Goal: Information Seeking & Learning: Check status

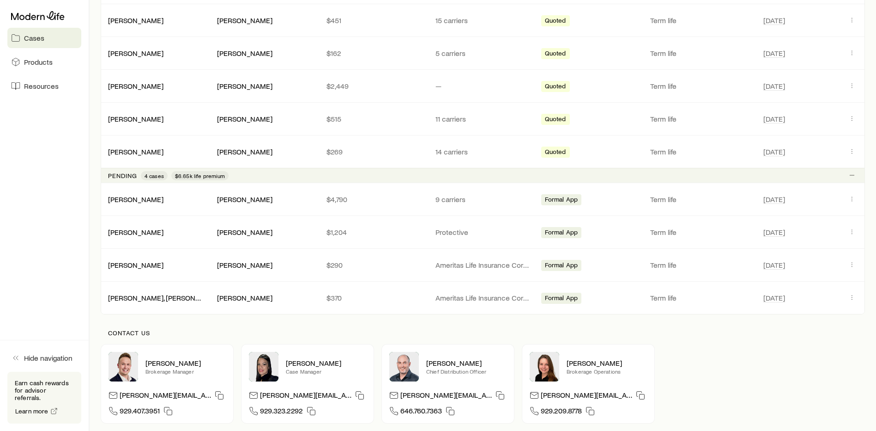
scroll to position [323, 0]
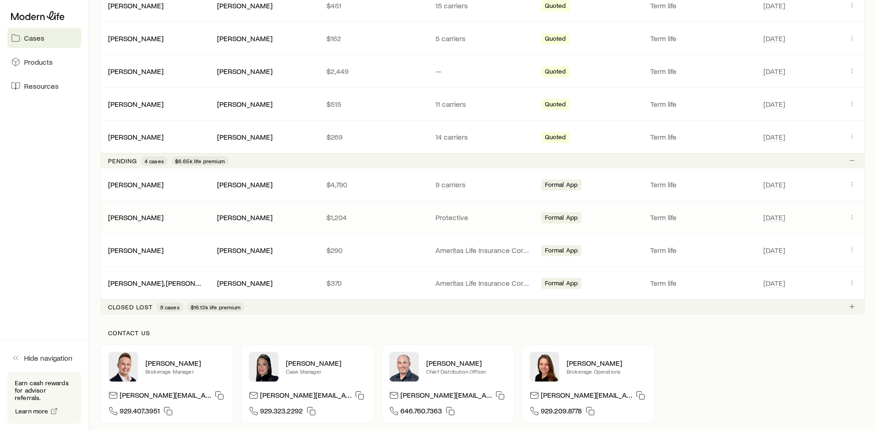
click at [308, 216] on div "[PERSON_NAME]" at bounding box center [264, 217] width 94 height 10
click at [852, 218] on icon "Client cases" at bounding box center [852, 216] width 7 height 7
click at [851, 217] on icon "Client cases" at bounding box center [852, 216] width 7 height 7
click at [852, 216] on icon "Client cases" at bounding box center [852, 216] width 7 height 7
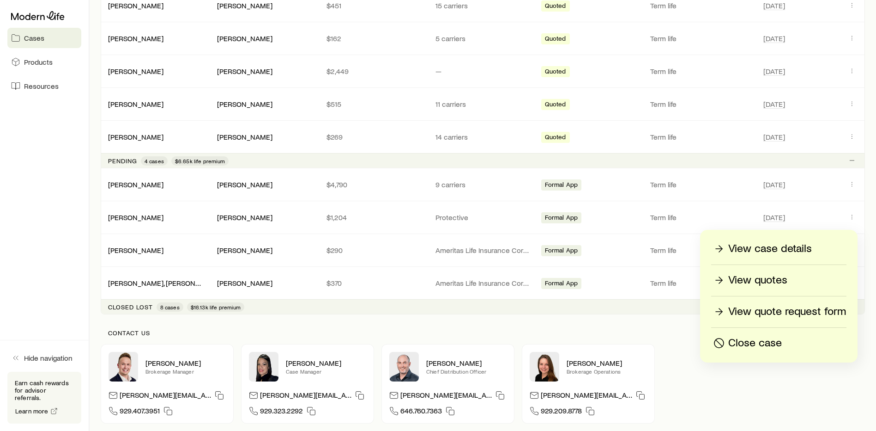
click at [806, 250] on p "View case details" at bounding box center [770, 248] width 84 height 15
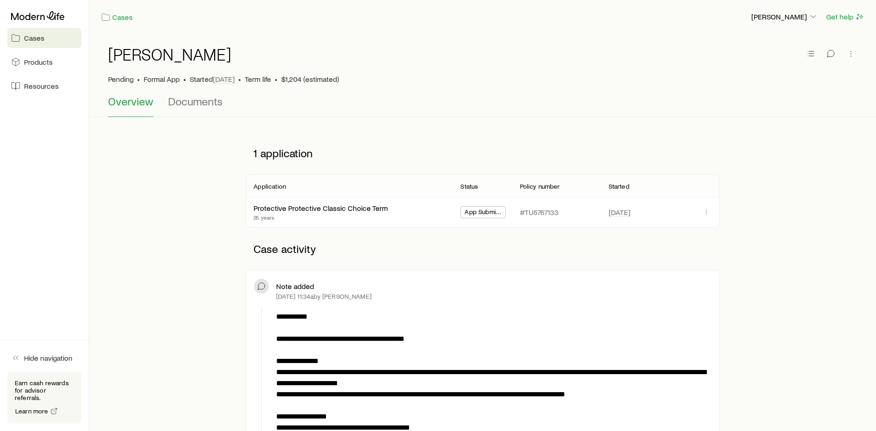
click at [53, 42] on link "Cases" at bounding box center [44, 38] width 74 height 20
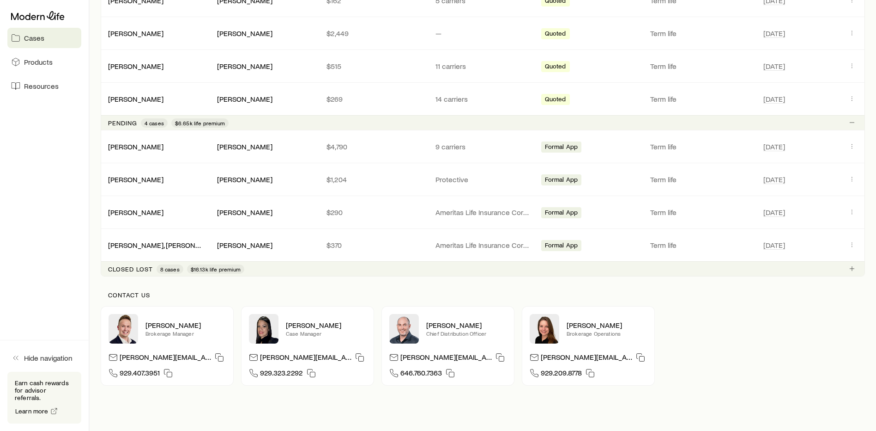
scroll to position [362, 0]
click at [855, 214] on button "Client cases" at bounding box center [852, 210] width 11 height 11
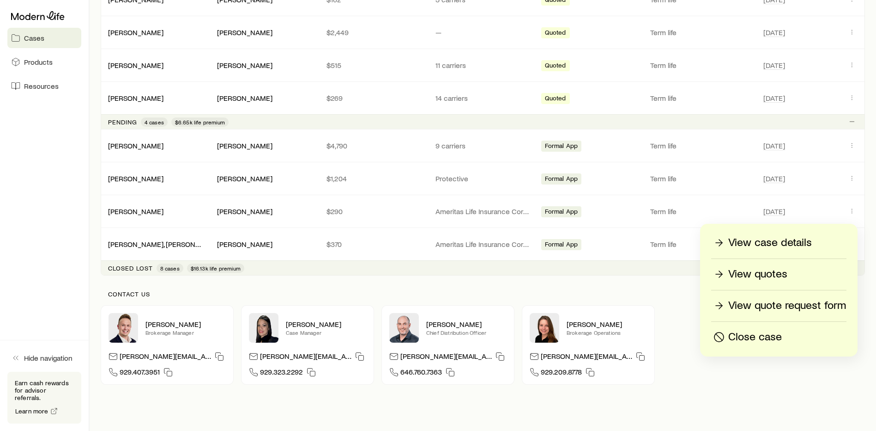
click at [812, 249] on p "View case details" at bounding box center [770, 242] width 84 height 15
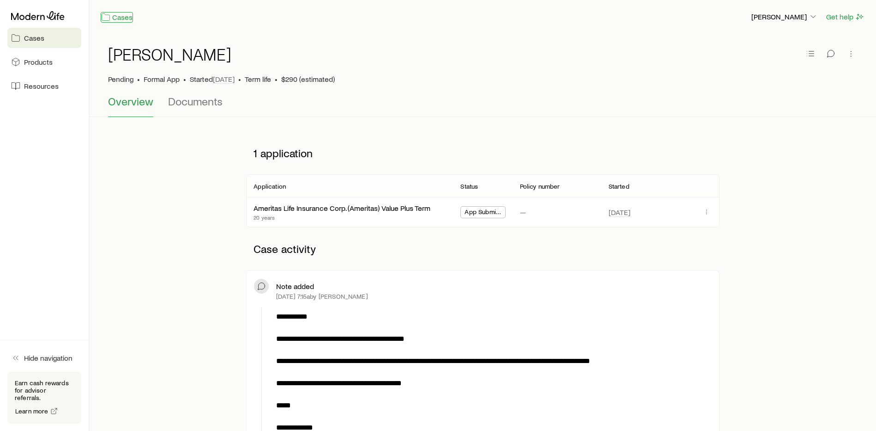
click at [120, 15] on link "Cases" at bounding box center [117, 17] width 32 height 11
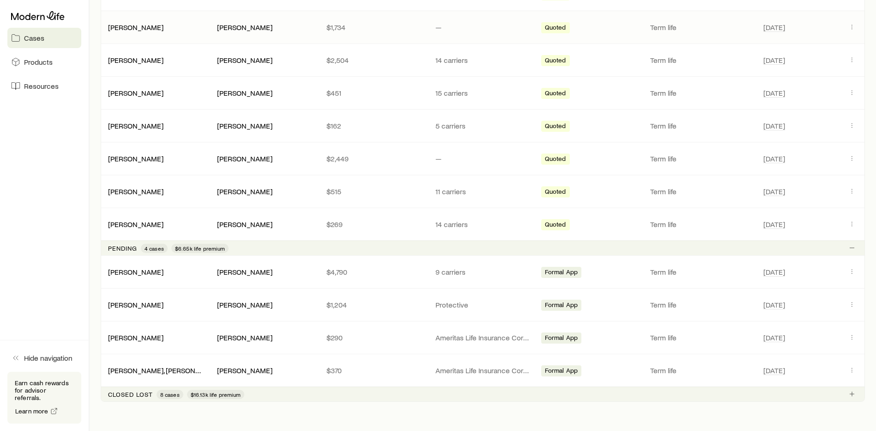
scroll to position [285, 0]
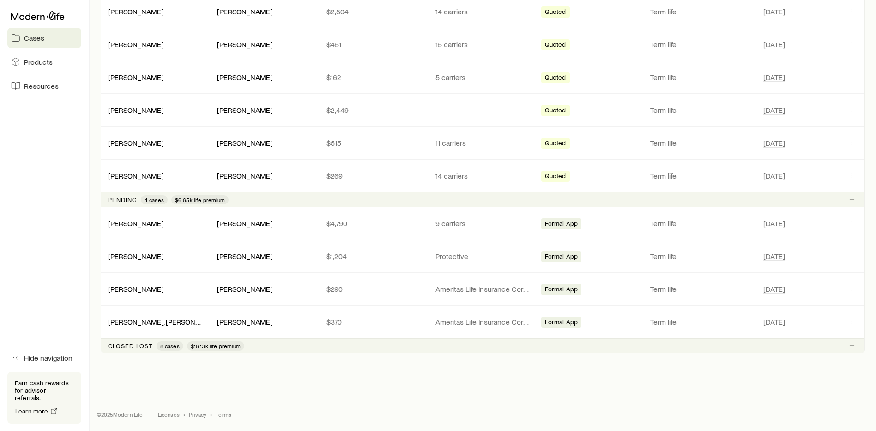
click at [327, 343] on div "Closed lost 8 cases $16.13k life premium" at bounding box center [483, 345] width 765 height 15
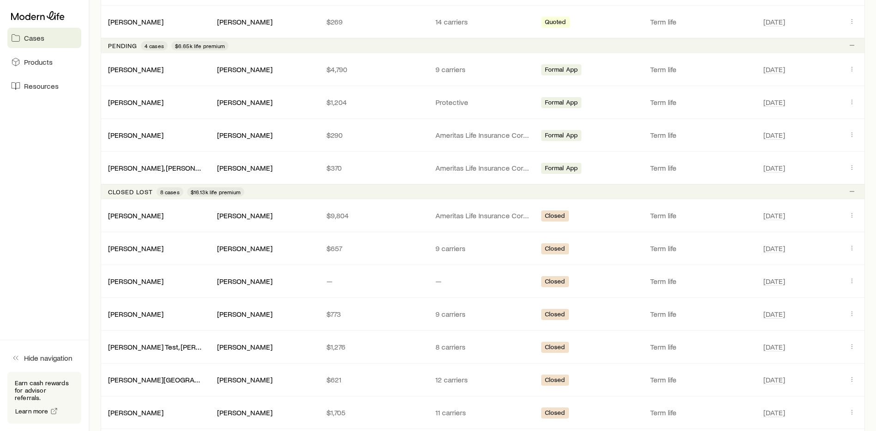
scroll to position [547, 0]
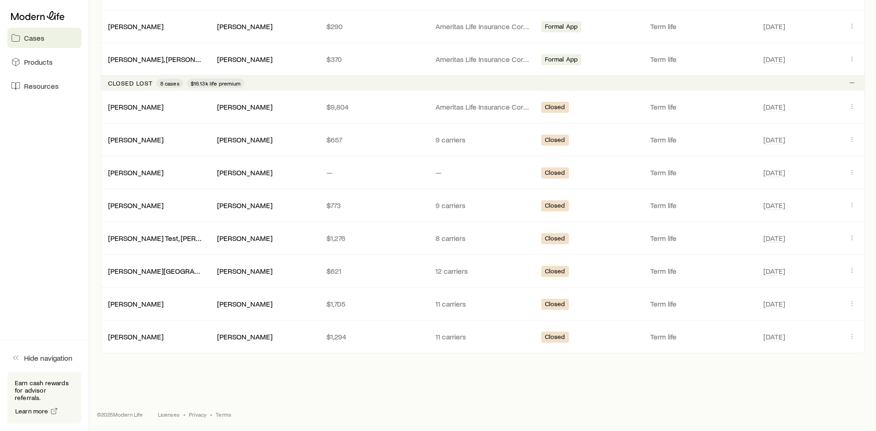
click at [317, 83] on div "Closed lost 8 cases $16.13k life premium" at bounding box center [483, 82] width 765 height 15
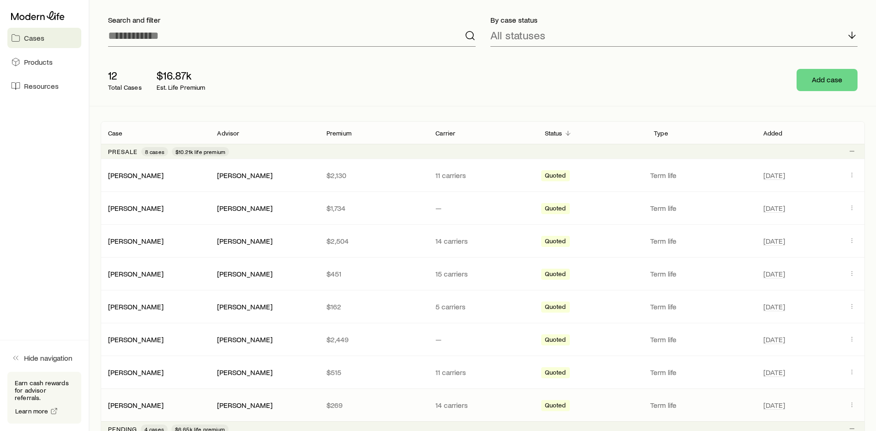
scroll to position [0, 0]
